Goal: Task Accomplishment & Management: Manage account settings

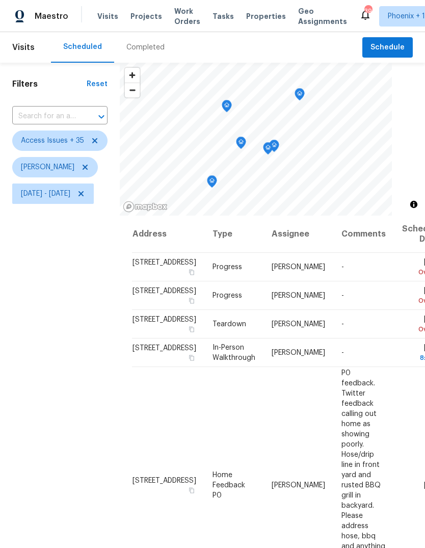
click at [231, 105] on icon "Map marker" at bounding box center [226, 106] width 9 height 12
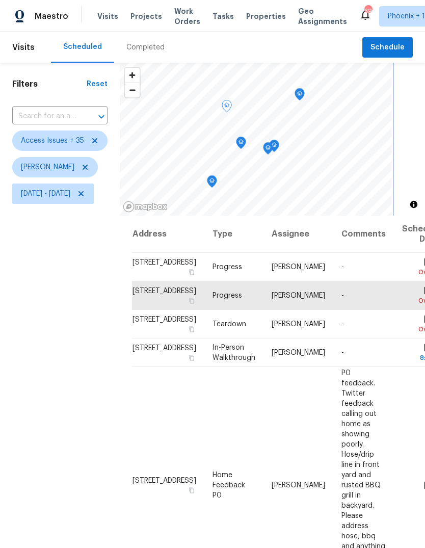
click at [304, 90] on icon "Map marker" at bounding box center [299, 95] width 9 height 12
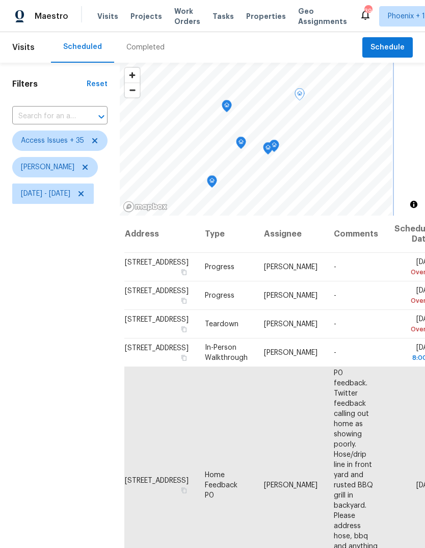
click at [217, 182] on icon "Map marker" at bounding box center [211, 182] width 9 height 12
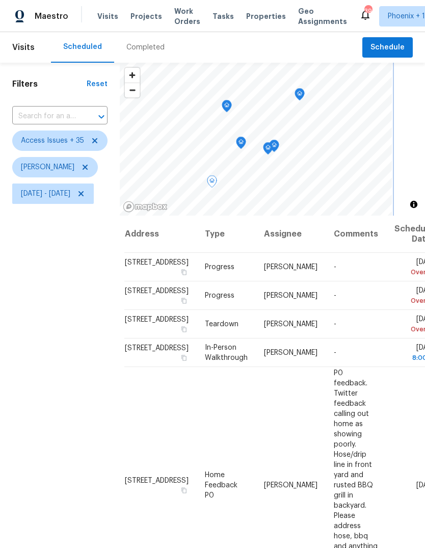
click at [246, 147] on icon "Map marker" at bounding box center [240, 143] width 9 height 12
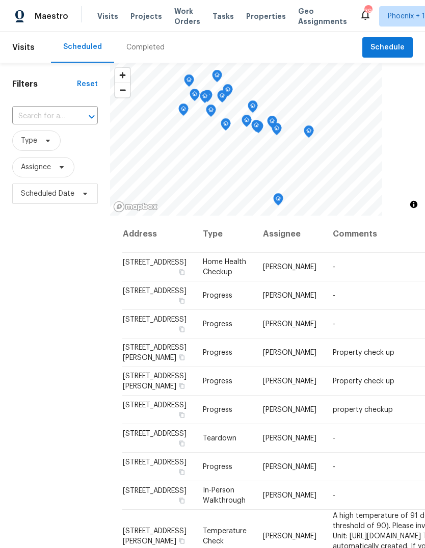
click at [69, 110] on input "text" at bounding box center [40, 117] width 57 height 16
type input "15369"
click at [55, 147] on li "[STREET_ADDRESS]" at bounding box center [54, 139] width 85 height 17
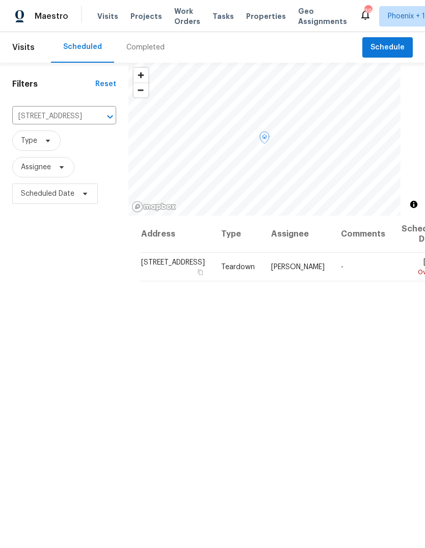
click at [0, 0] on icon at bounding box center [0, 0] width 0 height 0
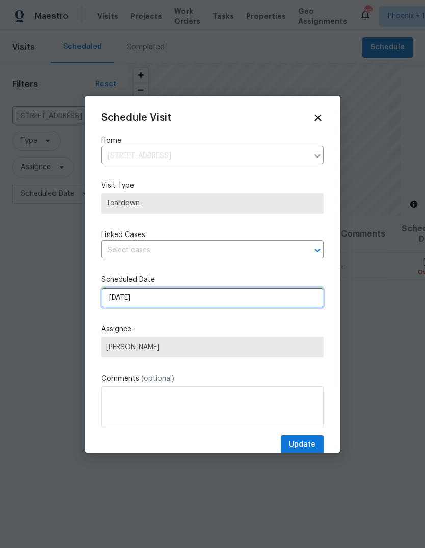
click at [158, 294] on input "[DATE]" at bounding box center [212, 297] width 222 height 20
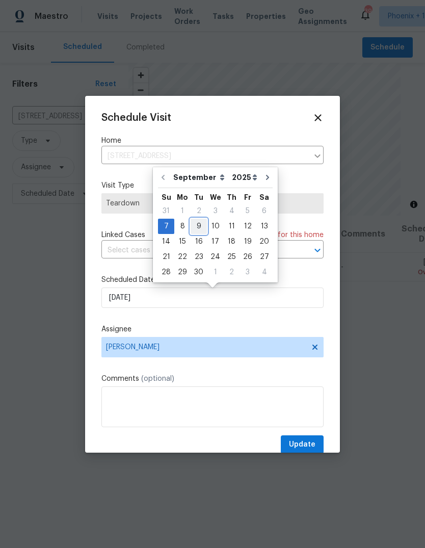
click at [192, 227] on div "9" at bounding box center [199, 226] width 16 height 14
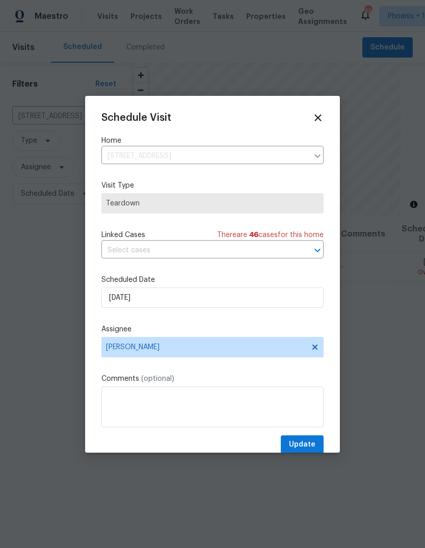
type input "[DATE]"
click at [292, 448] on span "Update" at bounding box center [302, 444] width 26 height 13
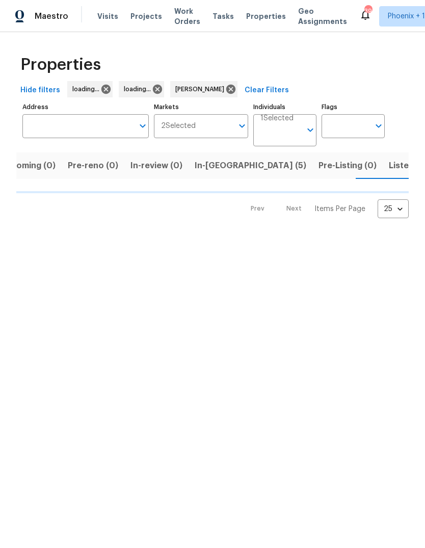
scroll to position [0, 23]
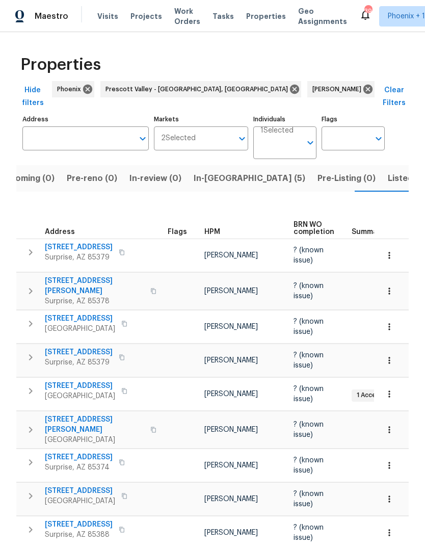
click at [28, 165] on button "Upcoming (0)" at bounding box center [27, 178] width 68 height 26
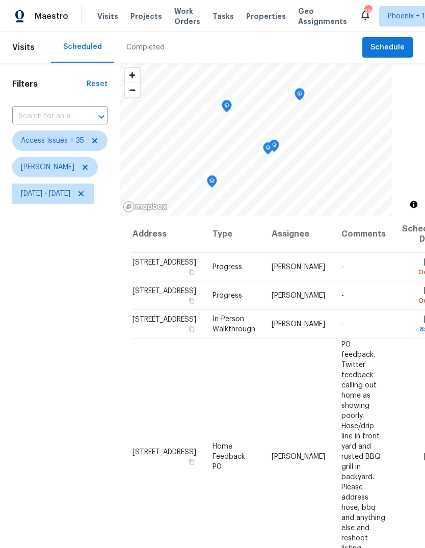
click at [304, 93] on icon "Map marker" at bounding box center [299, 95] width 9 height 12
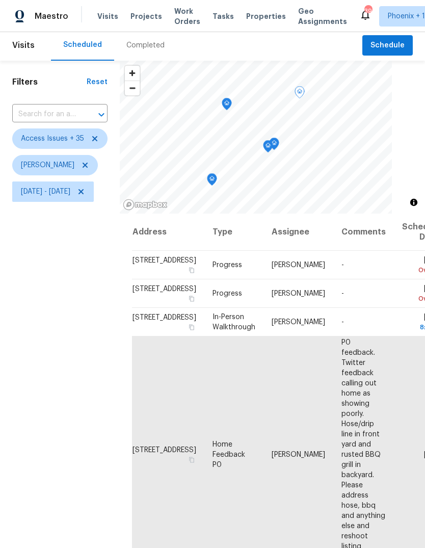
scroll to position [1, 0]
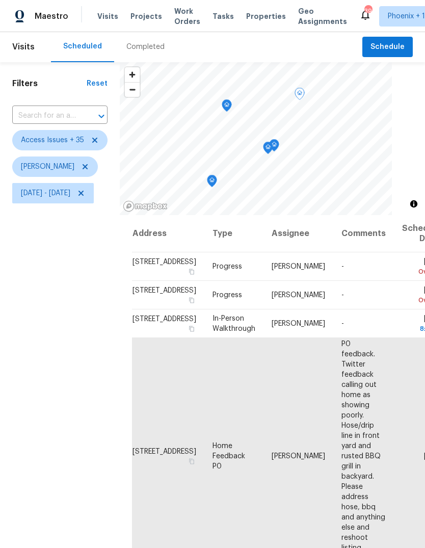
click at [273, 142] on icon "Map marker" at bounding box center [267, 148] width 9 height 12
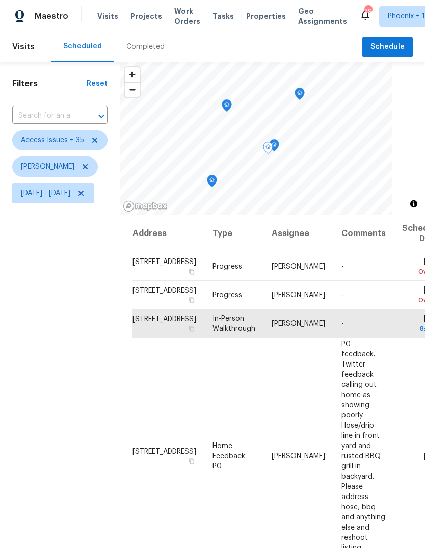
click at [279, 140] on icon "Map marker" at bounding box center [274, 146] width 9 height 12
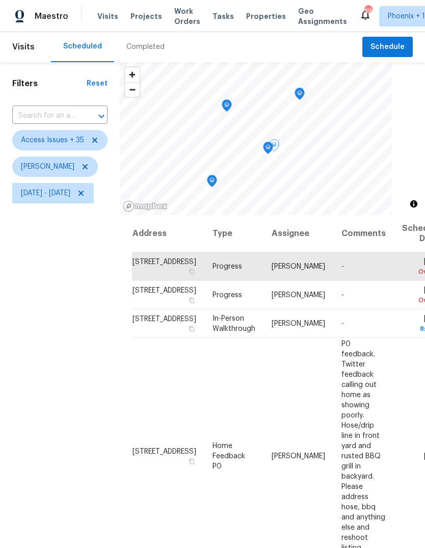
click at [273, 142] on icon "Map marker" at bounding box center [268, 148] width 10 height 13
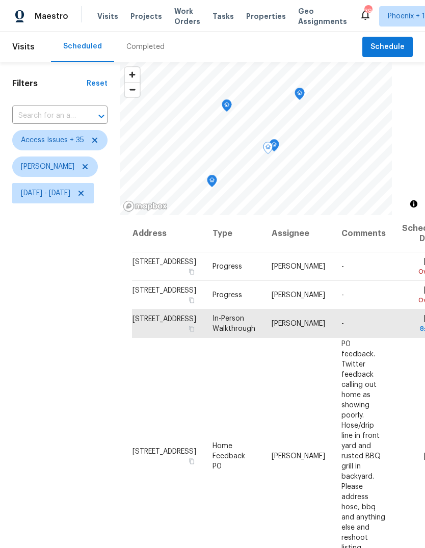
click at [301, 92] on icon "Map marker" at bounding box center [299, 93] width 3 height 3
